Goal: Obtain resource: Download file/media

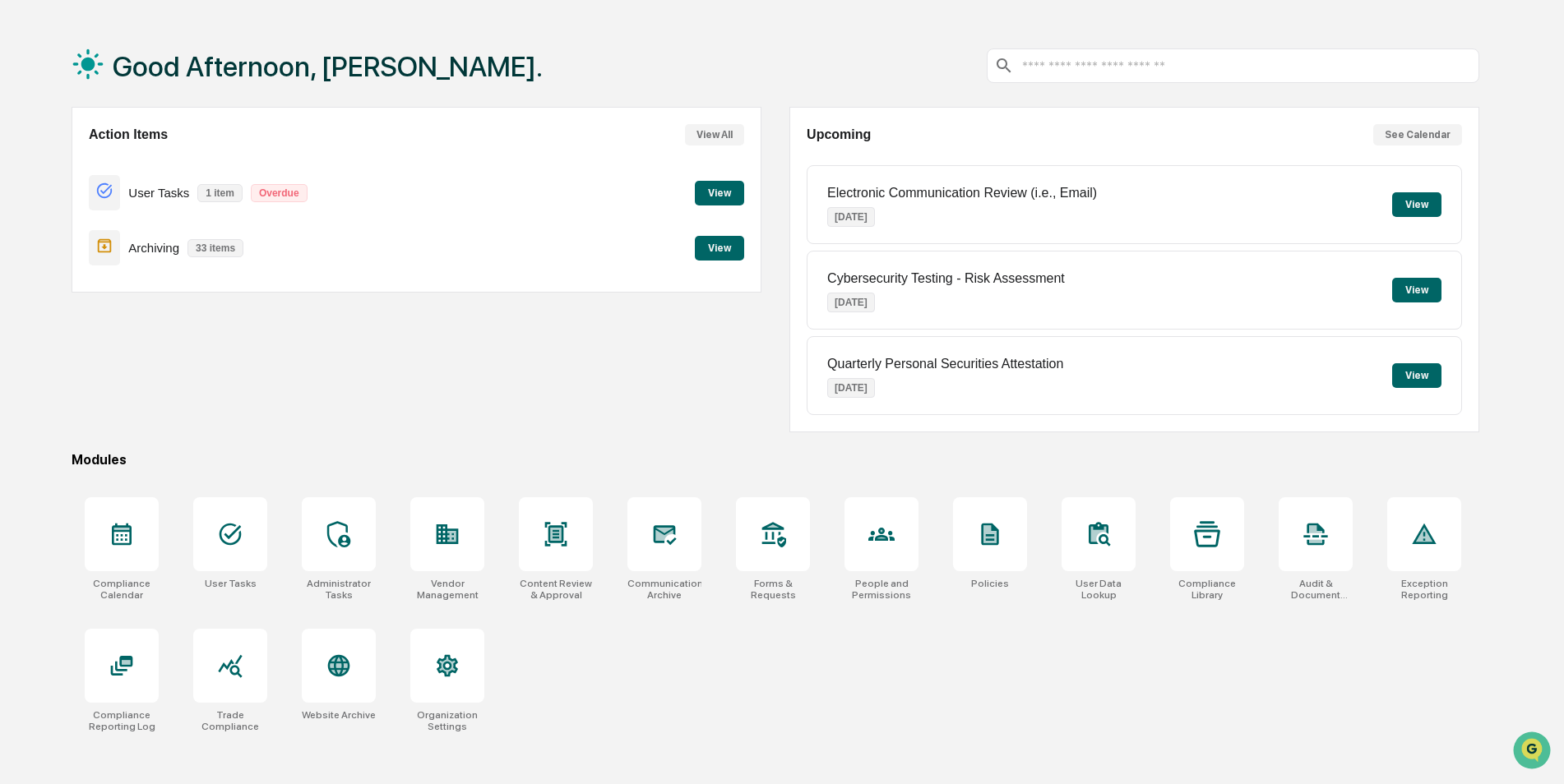
scroll to position [78, 0]
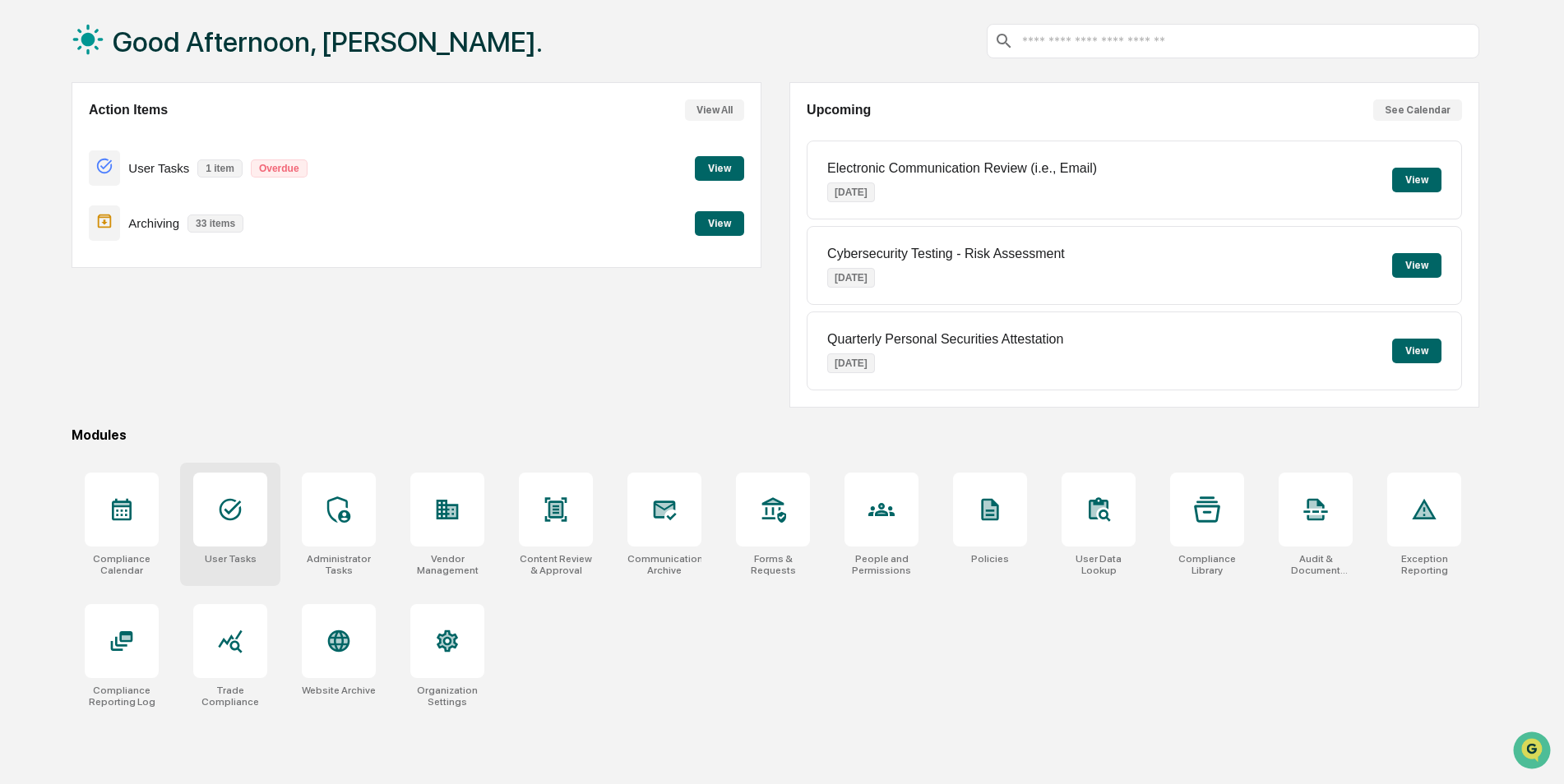
click at [218, 528] on div at bounding box center [230, 509] width 74 height 74
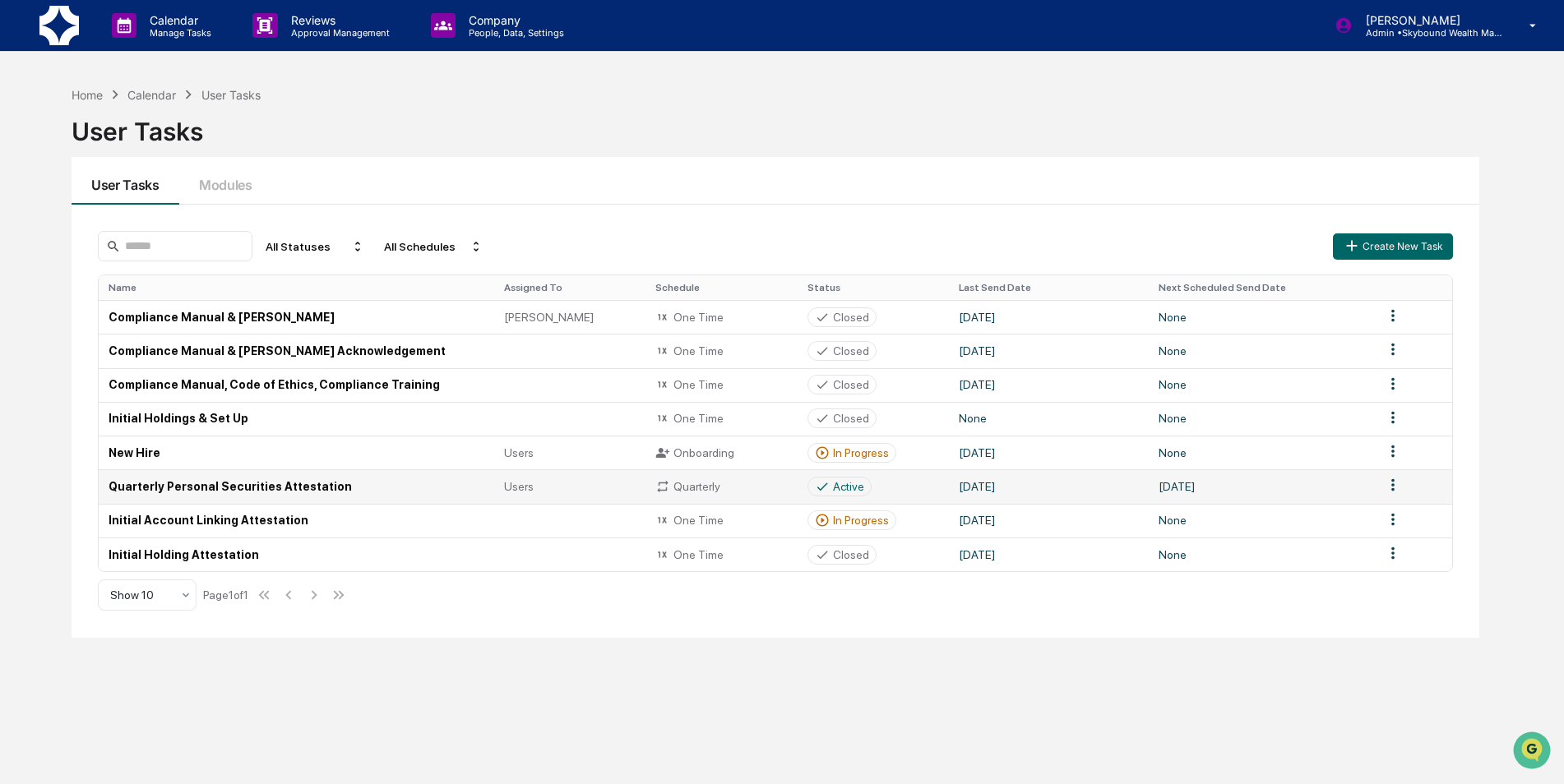
click at [219, 491] on td "Quarterly Personal Securities Attestation" at bounding box center [296, 486] width 395 height 34
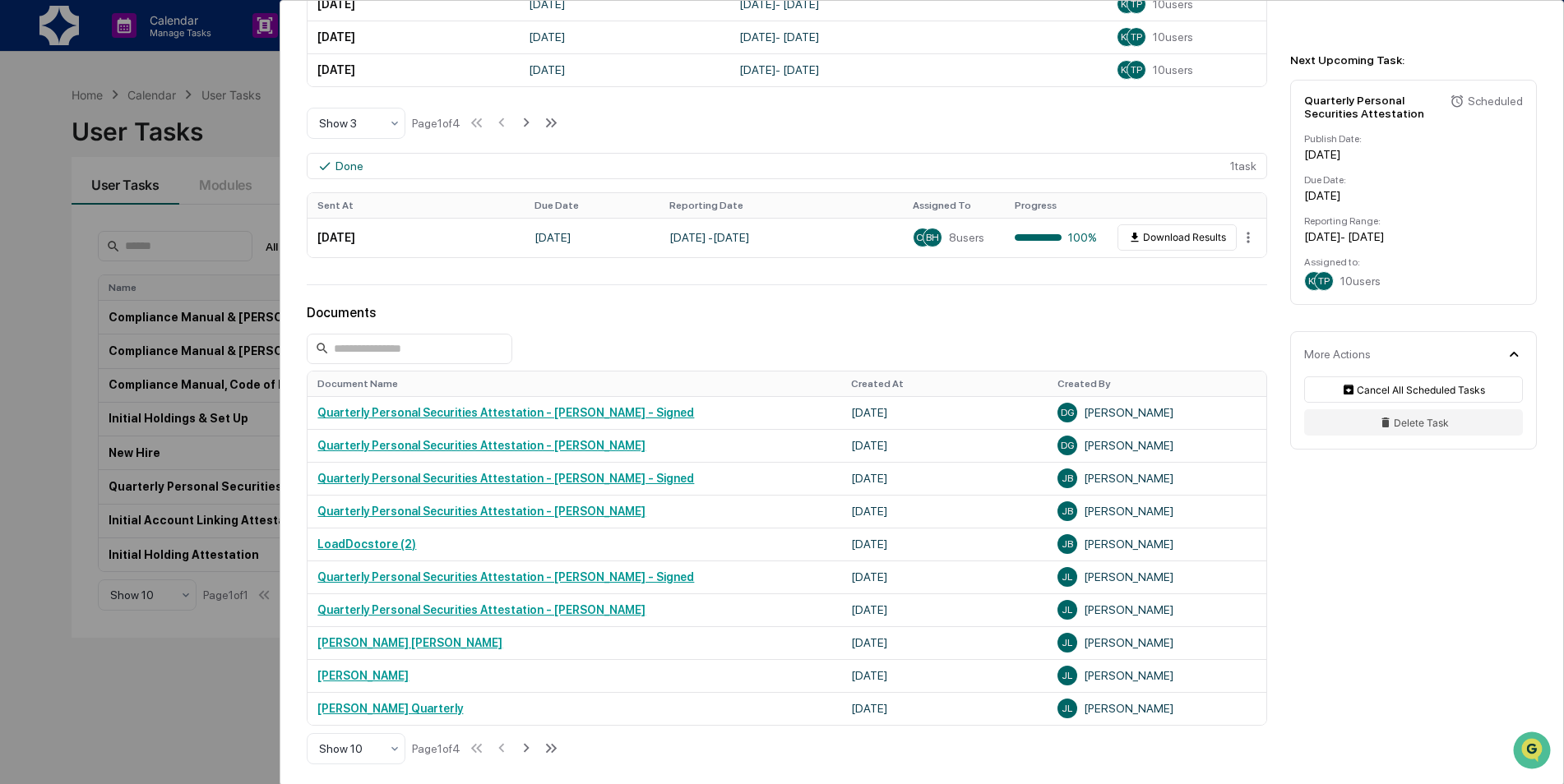
scroll to position [575, 0]
click at [505, 417] on link "Quarterly Personal Securities Attestation - [PERSON_NAME] - Signed" at bounding box center [505, 412] width 376 height 13
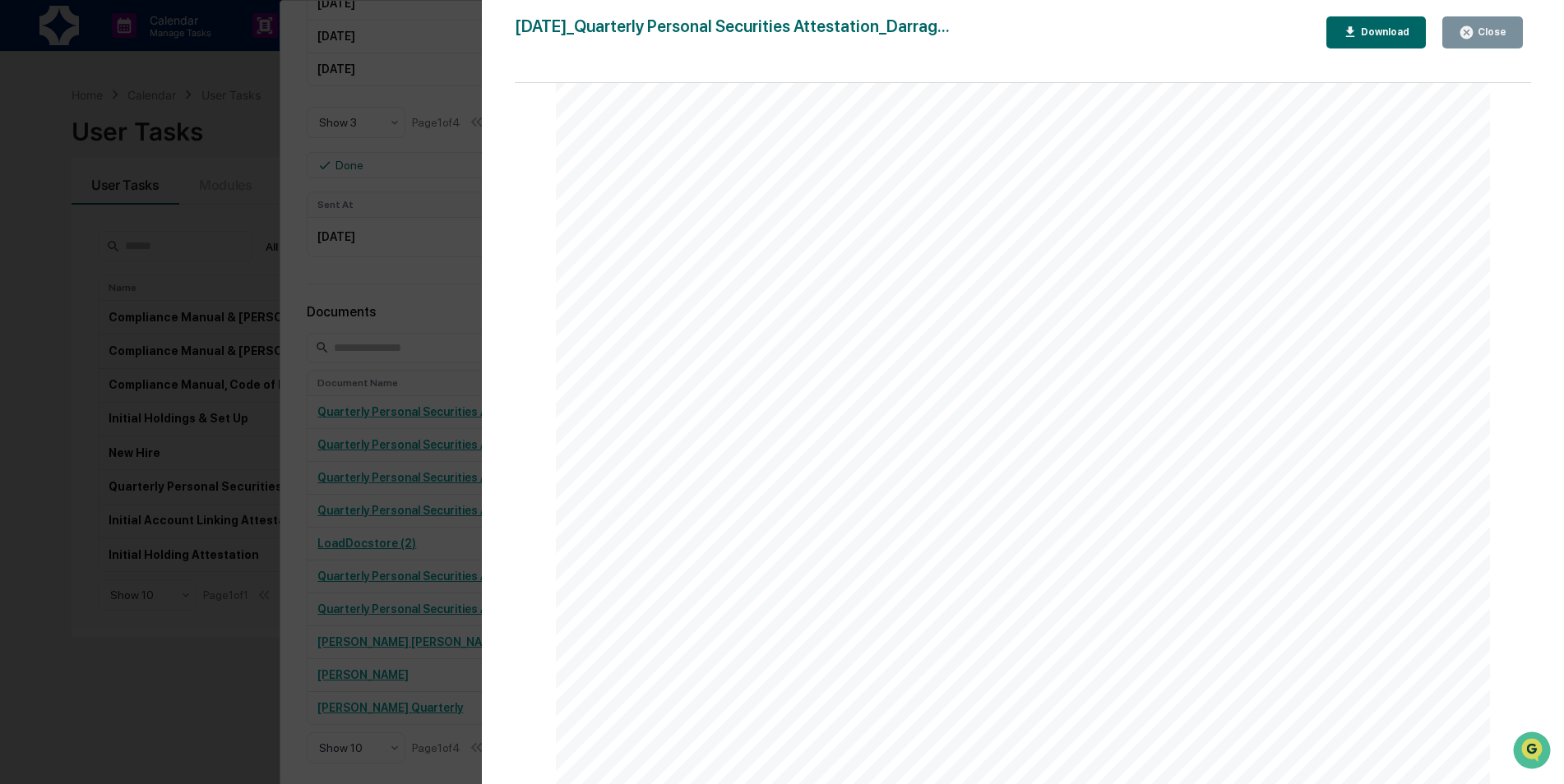
scroll to position [1240, 0]
click at [1478, 27] on div "Close" at bounding box center [1489, 32] width 32 height 12
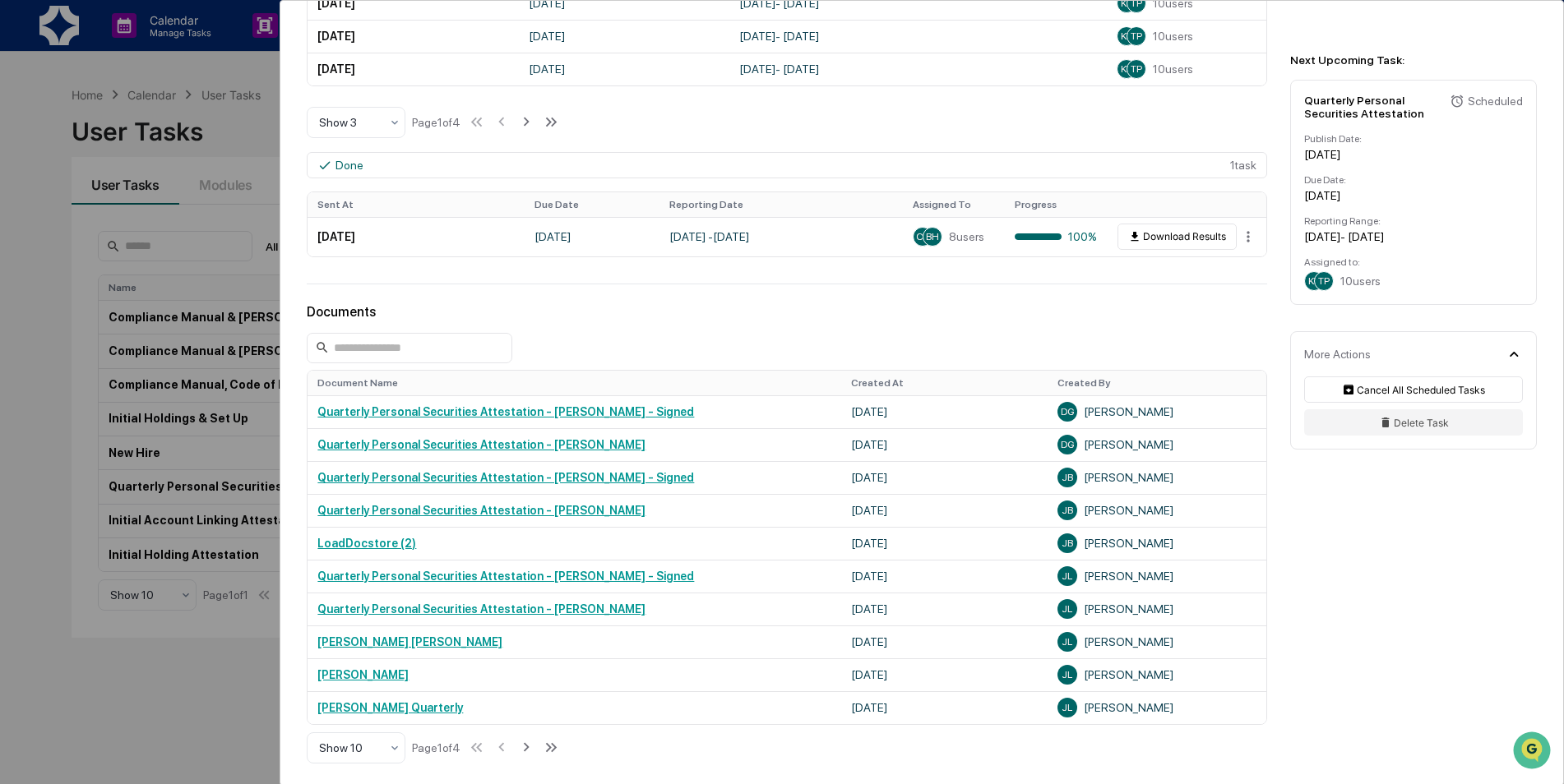
click at [569, 323] on div "Documents Document Name Created At Created By Quarterly Personal Securities Att…" at bounding box center [787, 534] width 961 height 461
click at [598, 480] on link "Quarterly Personal Securities Attestation - [PERSON_NAME] - Signed" at bounding box center [505, 477] width 376 height 13
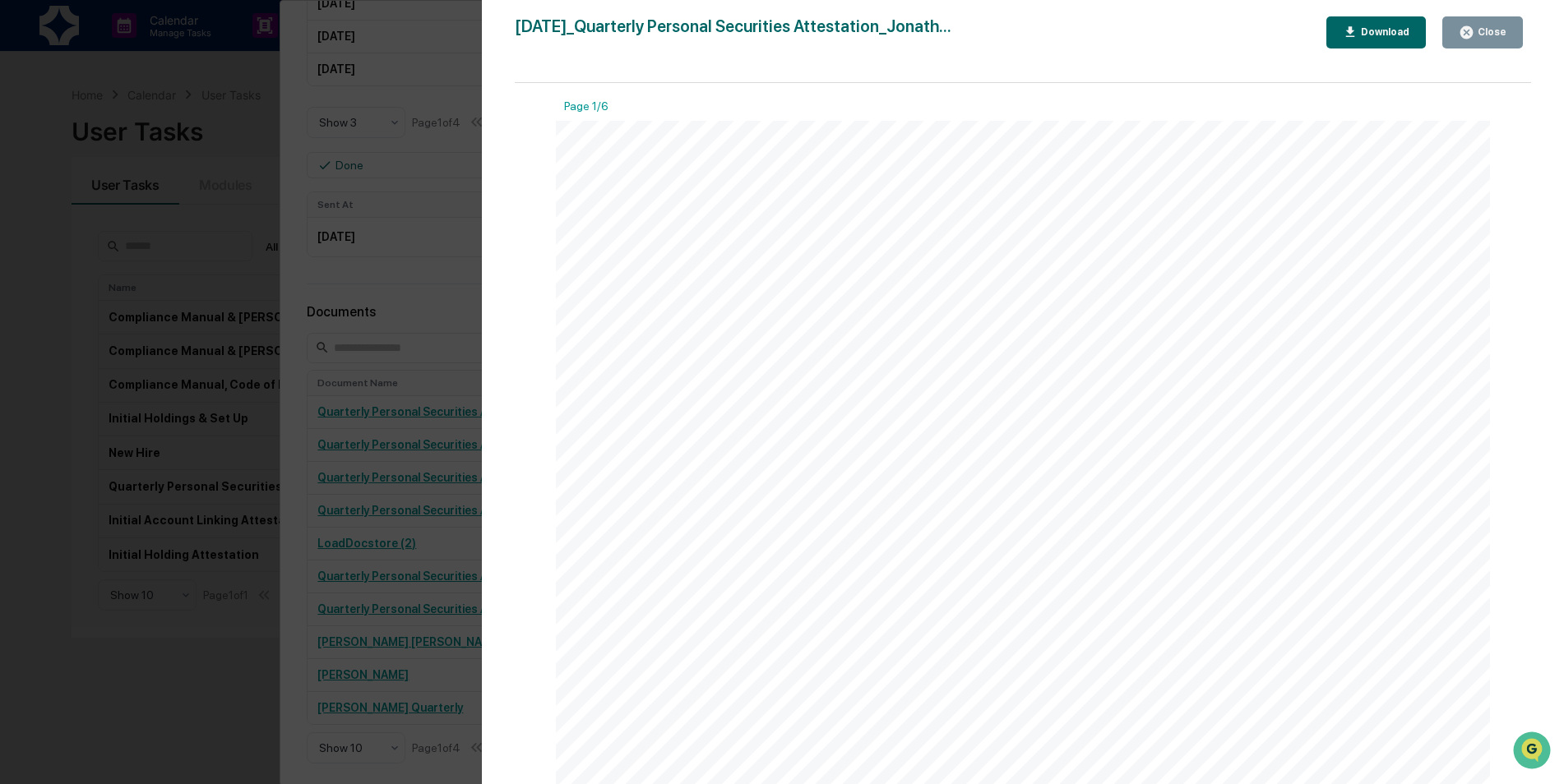
drag, startPoint x: 1522, startPoint y: 125, endPoint x: 1522, endPoint y: 150, distance: 25.0
click at [1522, 160] on div "Page 1/6 [DATE] Skybound Wealth Management Quarterly Personal Securities Attest…" at bounding box center [1022, 442] width 1016 height 718
click at [1492, 30] on div "Close" at bounding box center [1489, 32] width 32 height 12
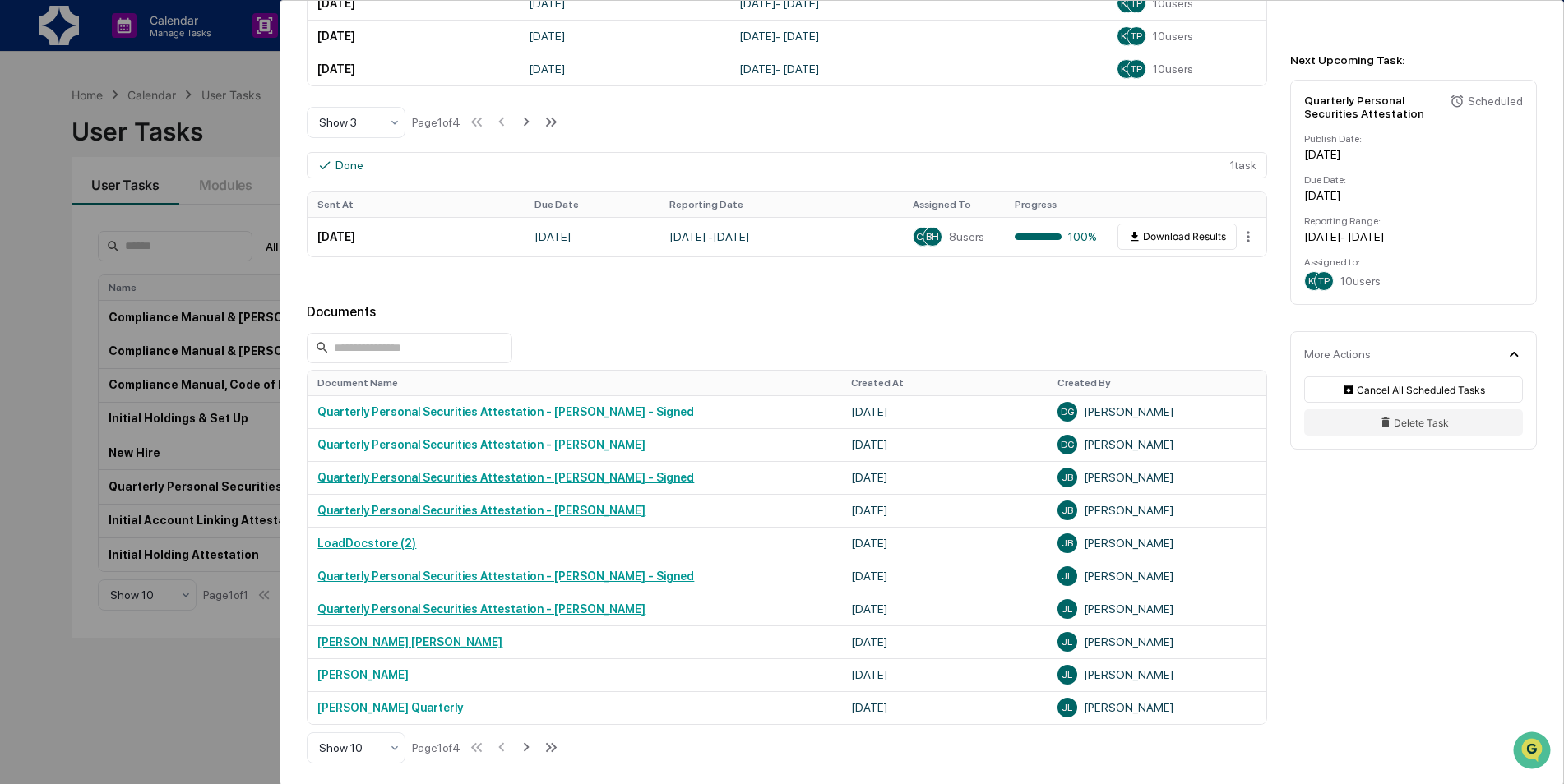
click at [598, 301] on div "User Tasks Quarterly Personal Securities Attestation Quarterly Personal Securit…" at bounding box center [922, 177] width 1283 height 1503
click at [535, 747] on icon at bounding box center [526, 748] width 18 height 18
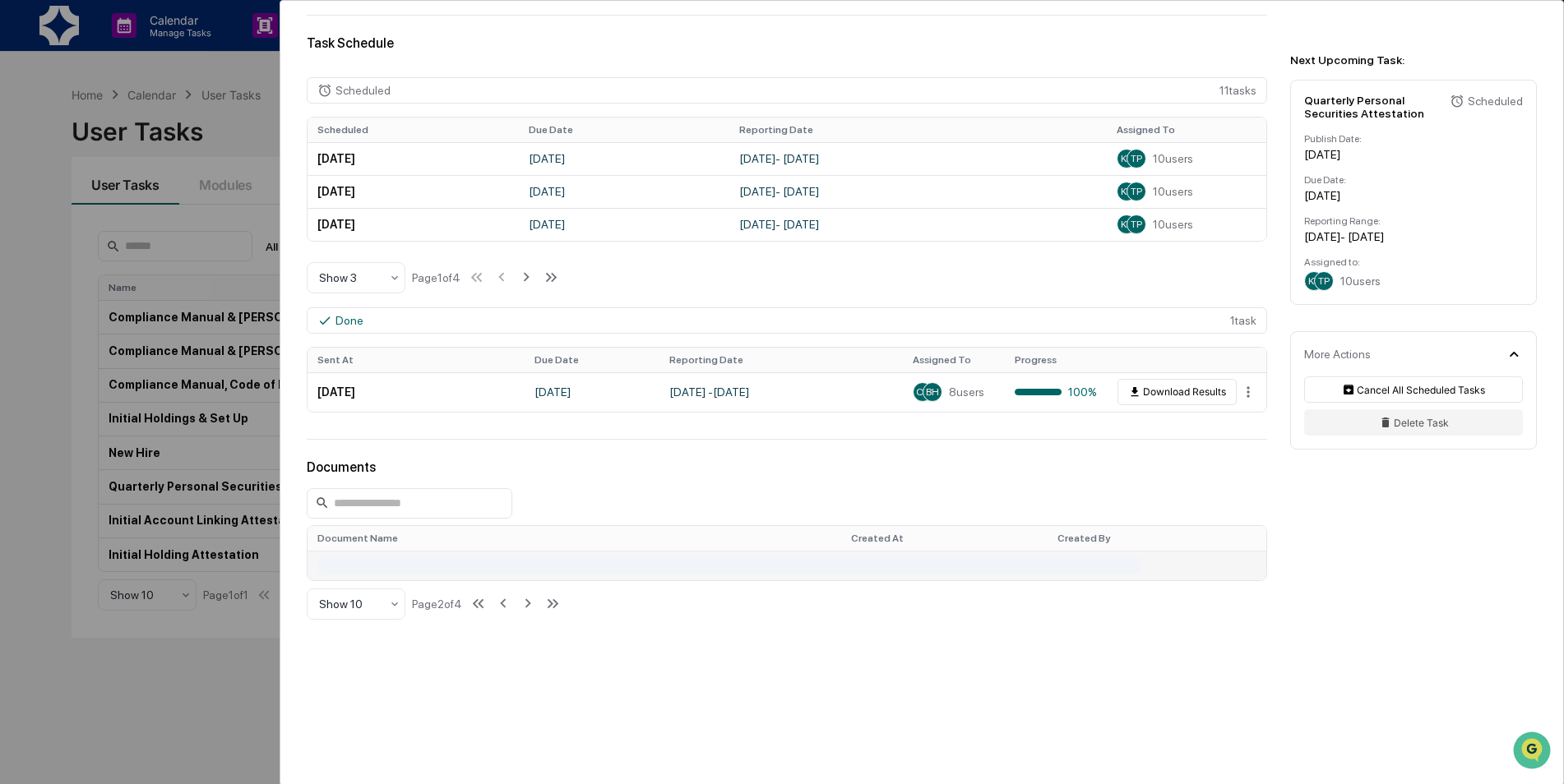
scroll to position [575, 0]
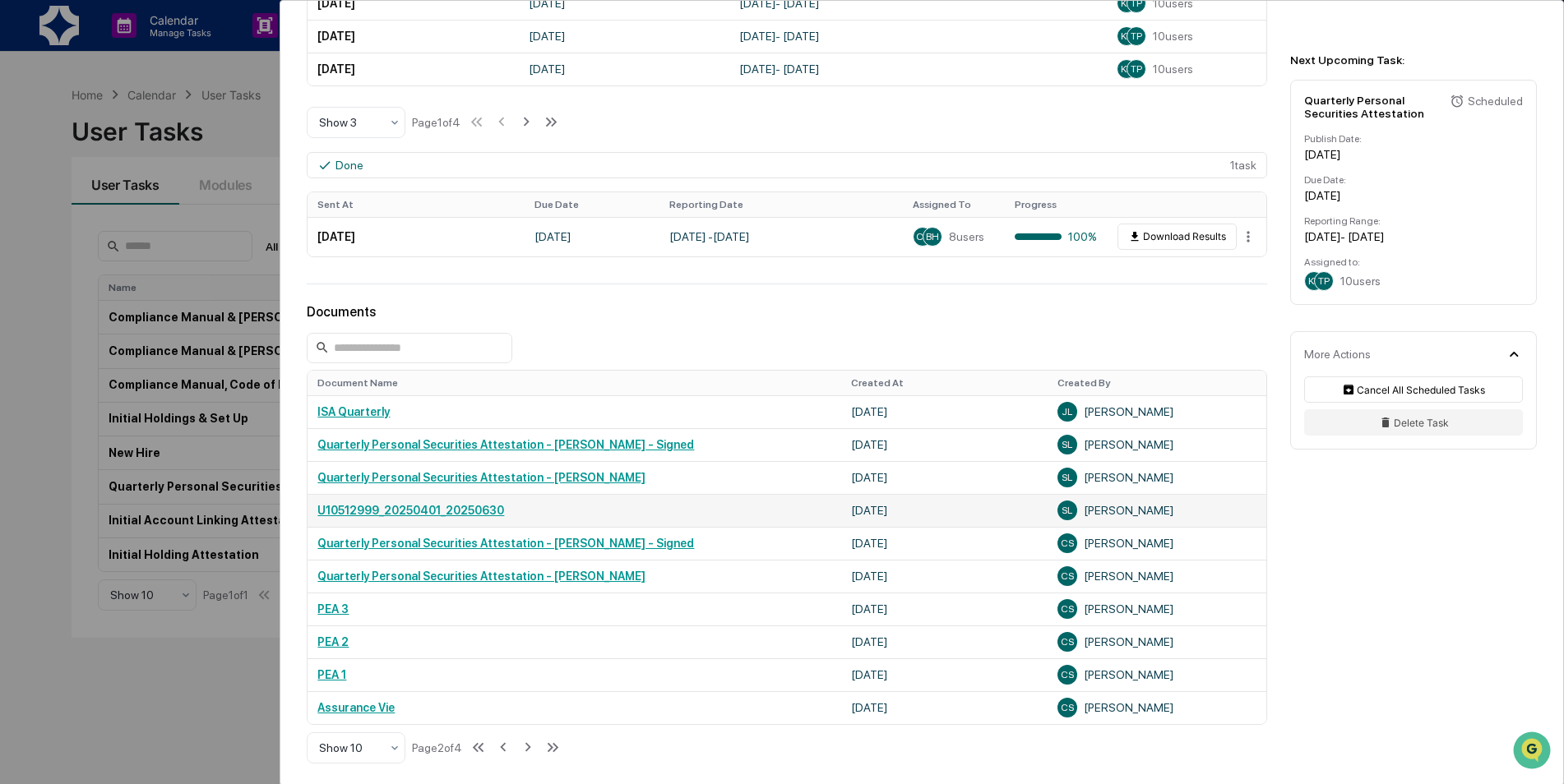
click at [473, 516] on link "U10512999_20250401_20250630" at bounding box center [410, 511] width 186 height 13
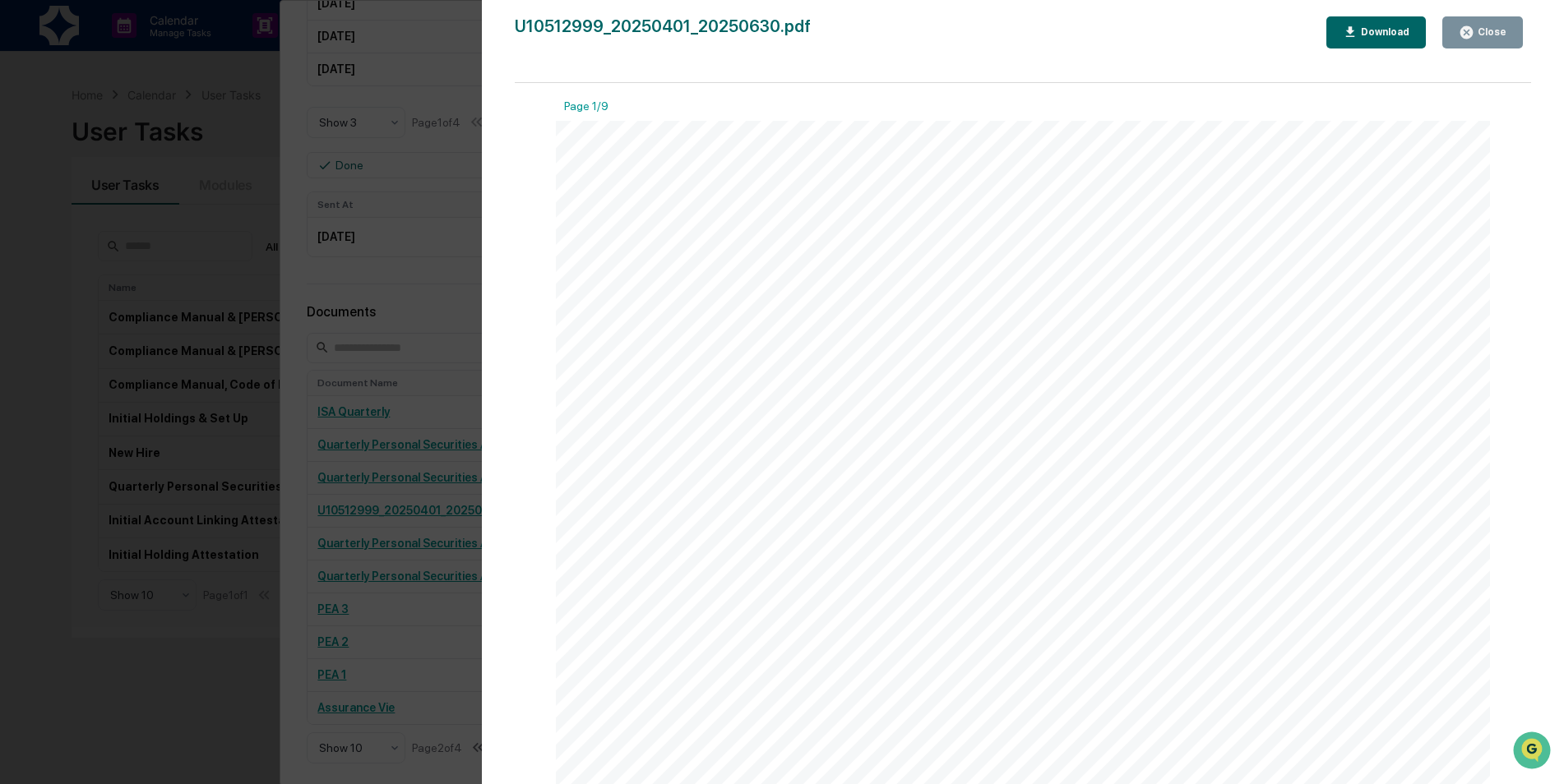
click at [1502, 25] on div "Close" at bounding box center [1482, 32] width 47 height 15
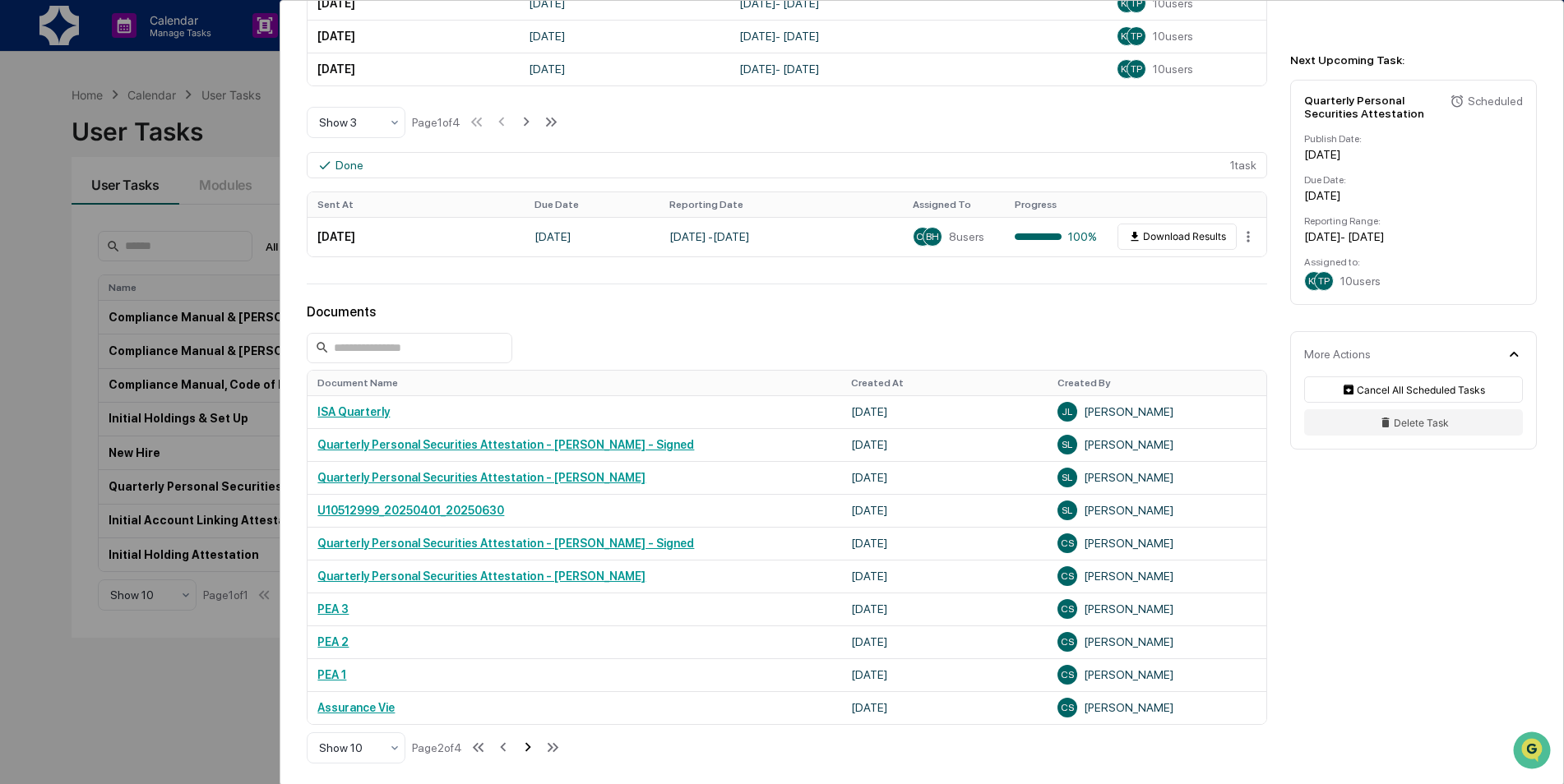
click at [534, 753] on icon at bounding box center [528, 748] width 18 height 18
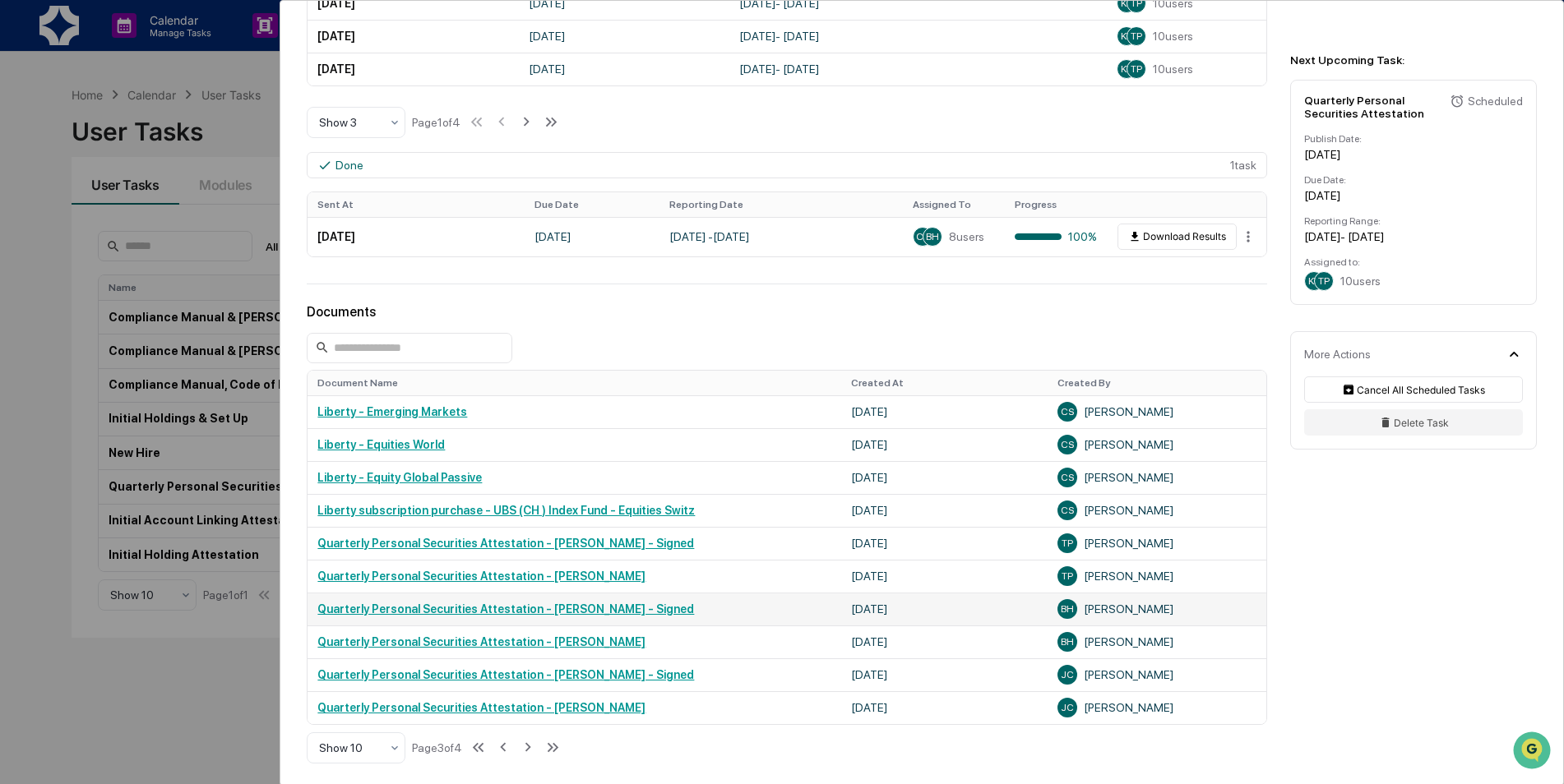
click at [485, 611] on link "Quarterly Personal Securities Attestation - [PERSON_NAME] - Signed" at bounding box center [505, 609] width 376 height 13
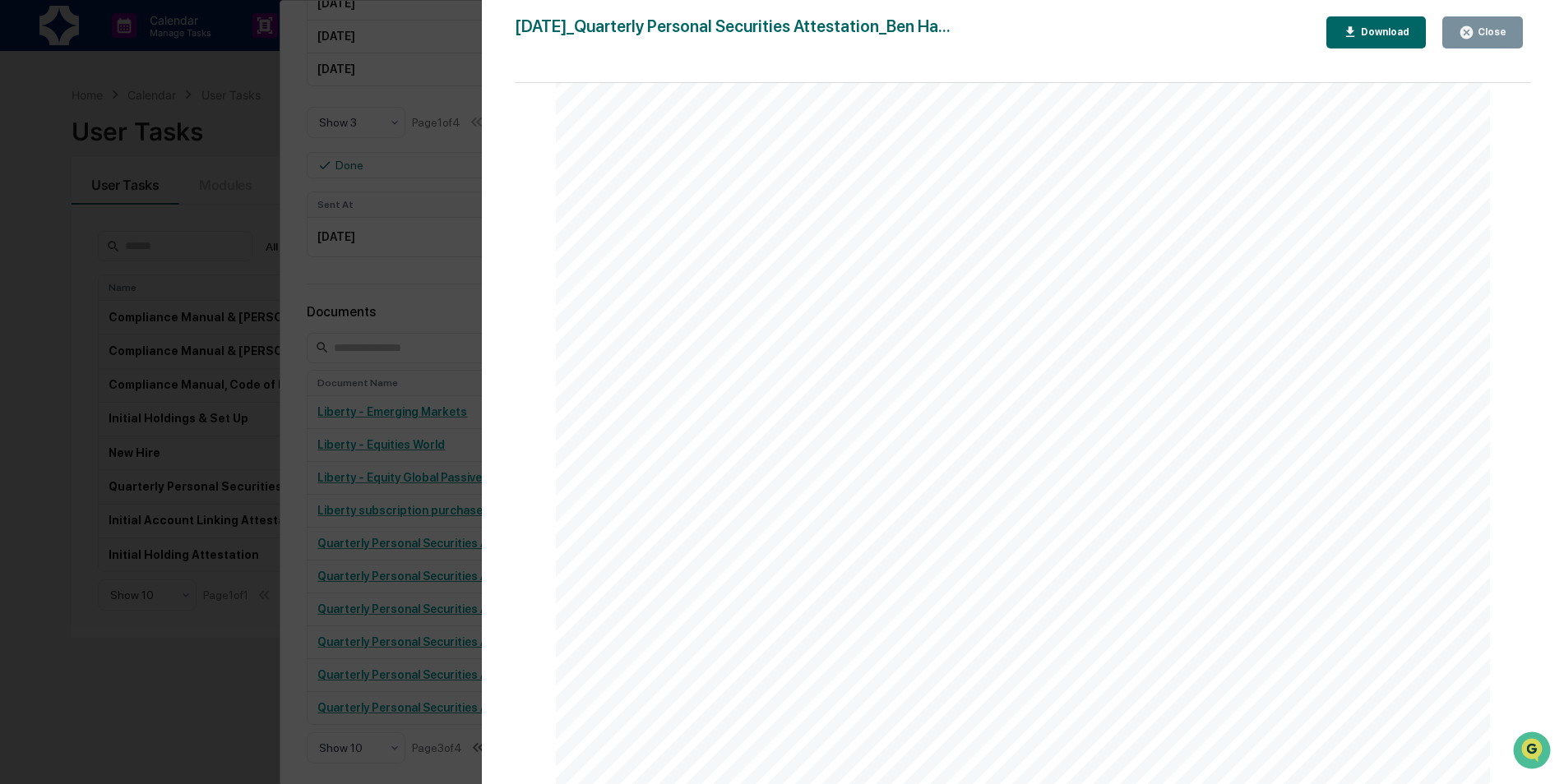
scroll to position [7554, 0]
click at [1460, 36] on button "Close" at bounding box center [1482, 32] width 81 height 32
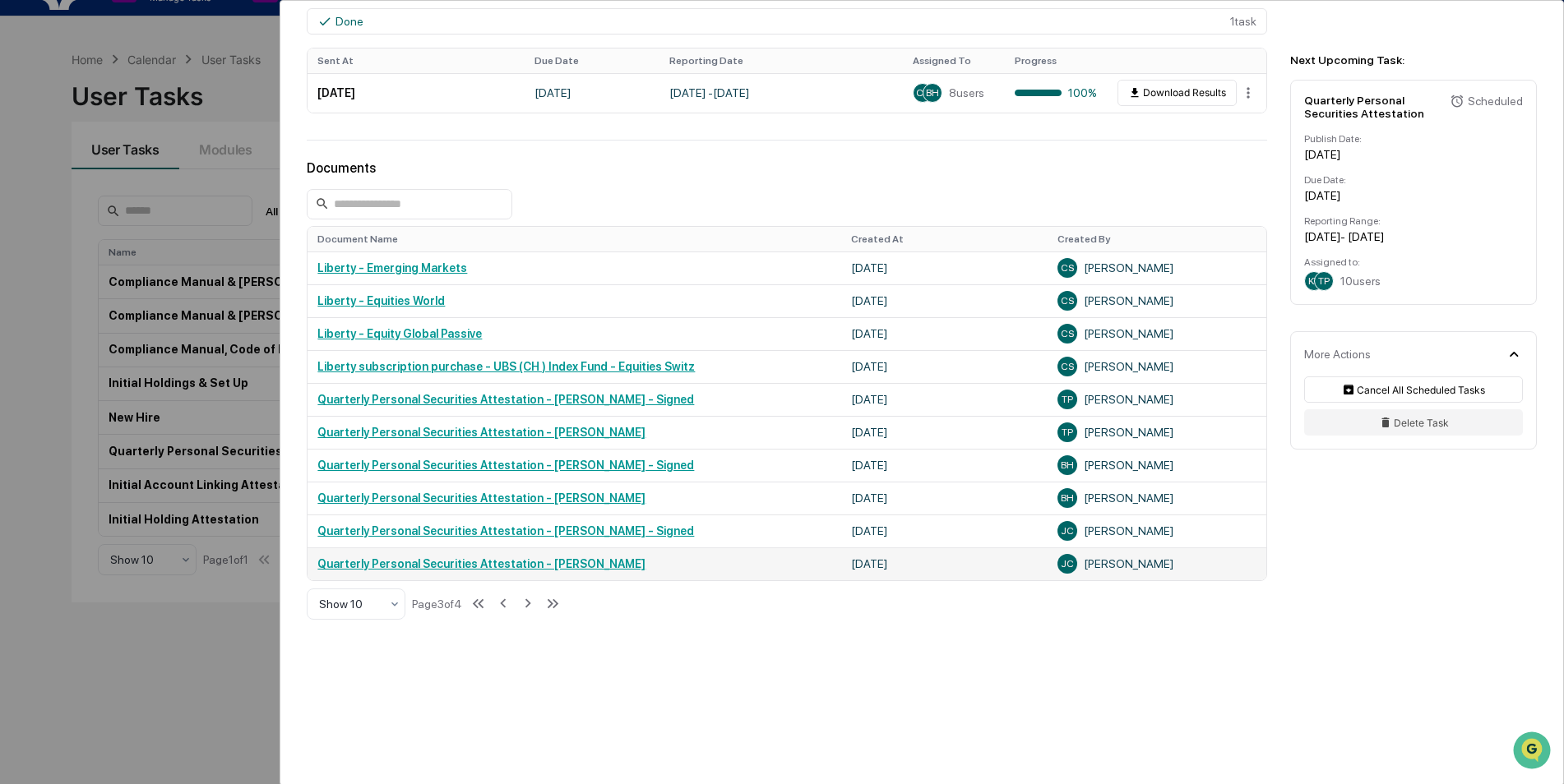
scroll to position [0, 0]
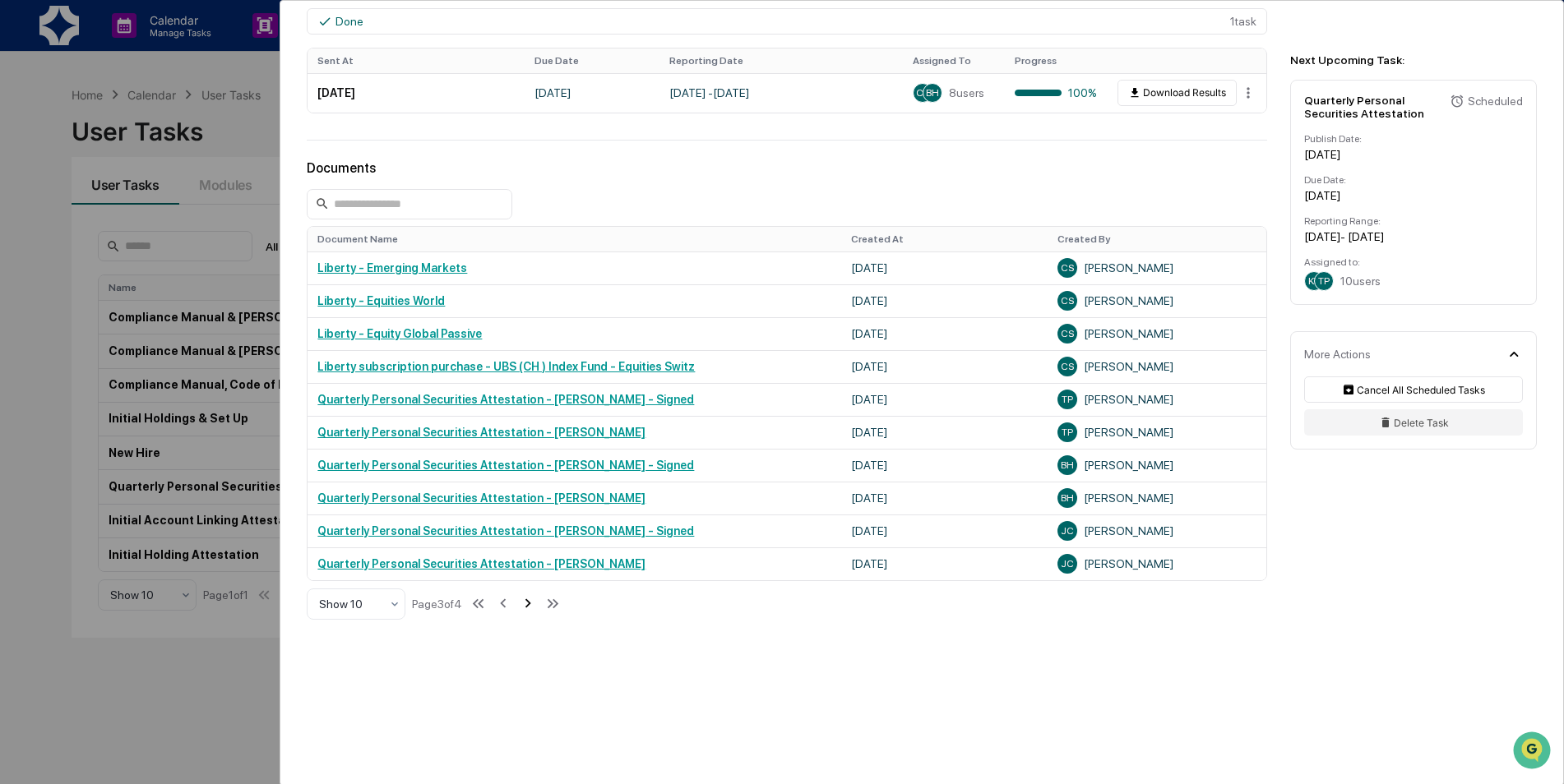
click at [535, 606] on icon at bounding box center [528, 603] width 18 height 18
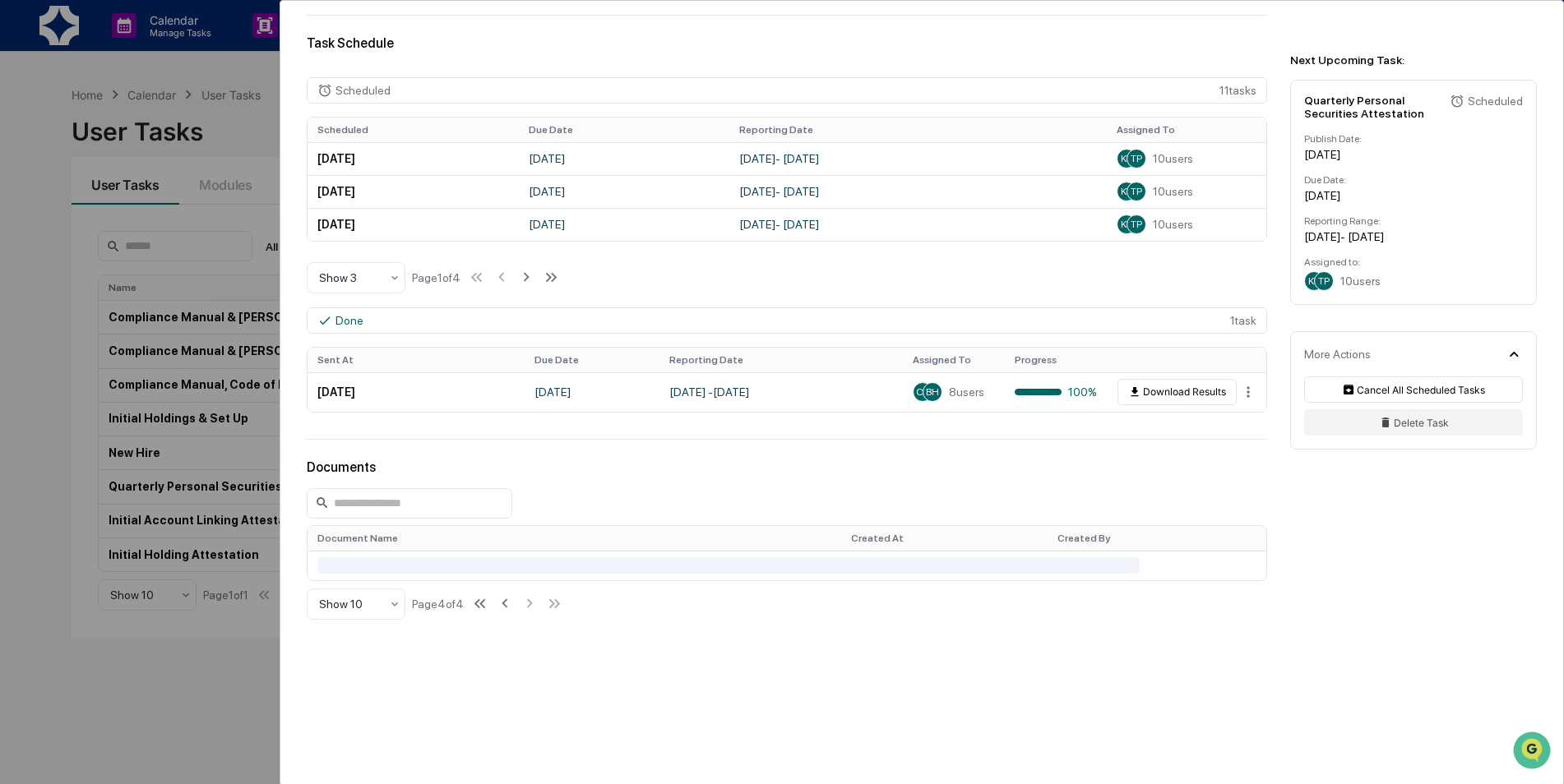
scroll to position [424, 0]
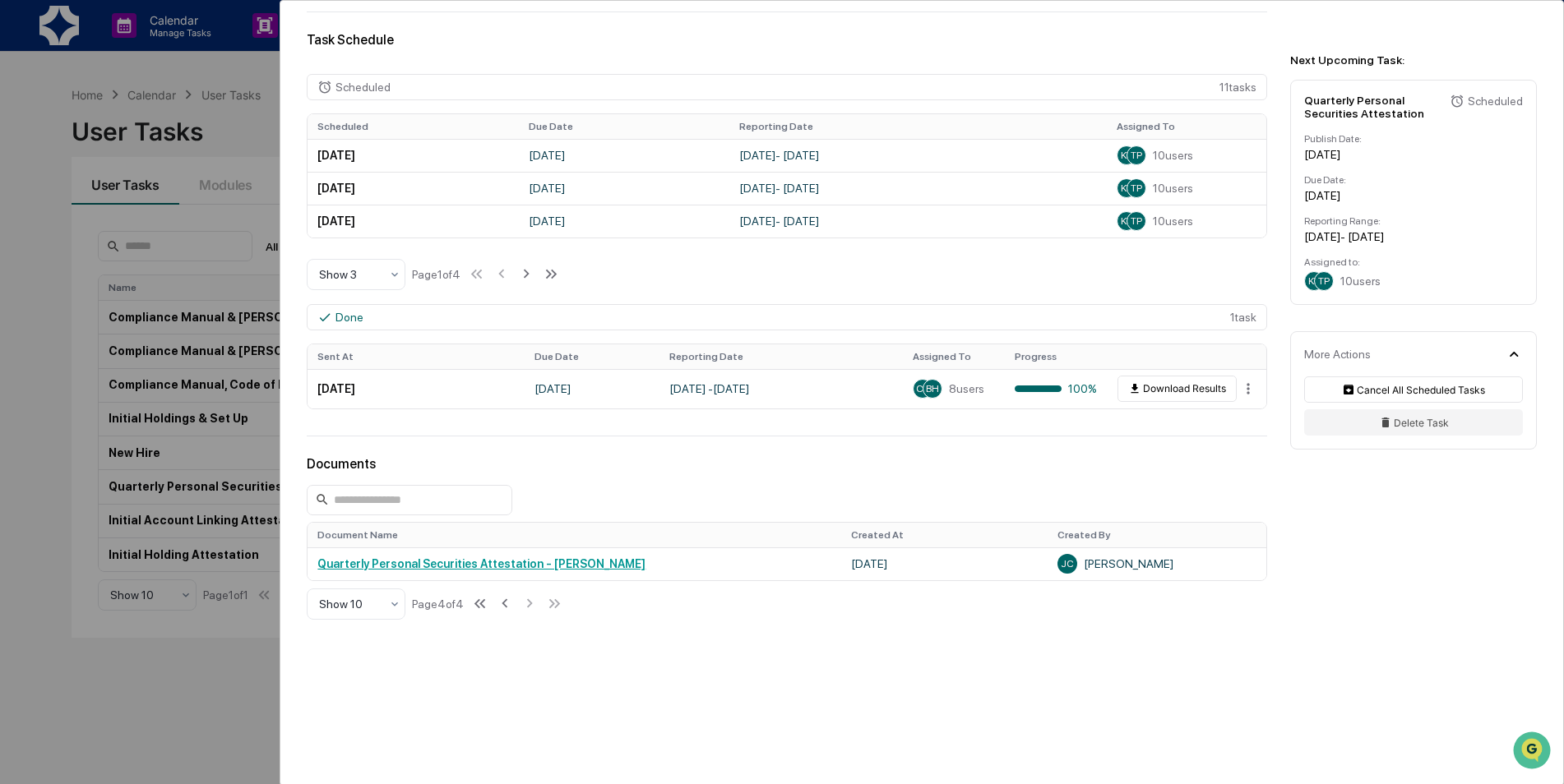
click at [139, 652] on div "User Tasks Quarterly Personal Securities Attestation Quarterly Personal Securit…" at bounding box center [782, 392] width 1564 height 784
